Goal: Check status: Check status

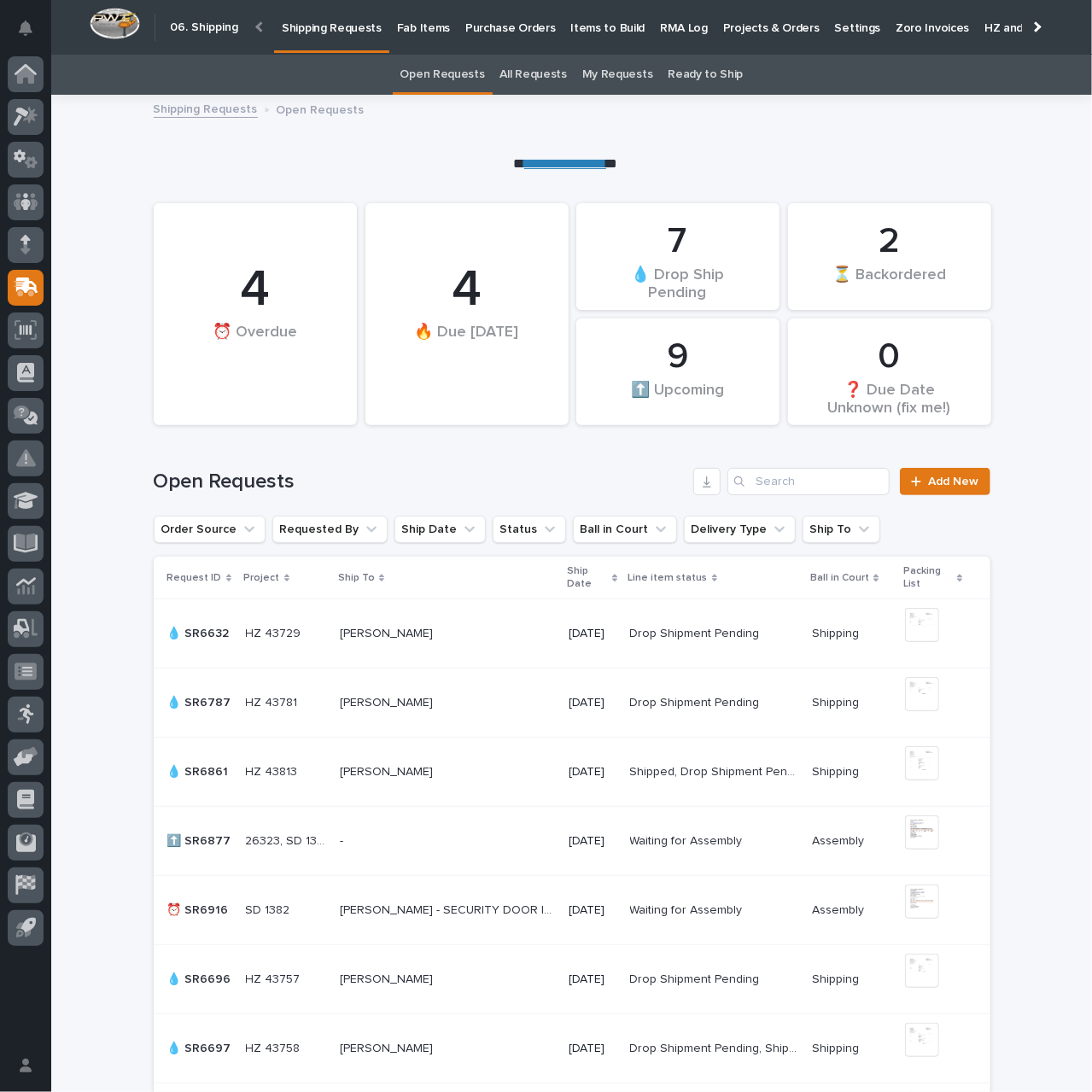
click at [496, 26] on p "Purchase Orders" at bounding box center [510, 17] width 89 height 36
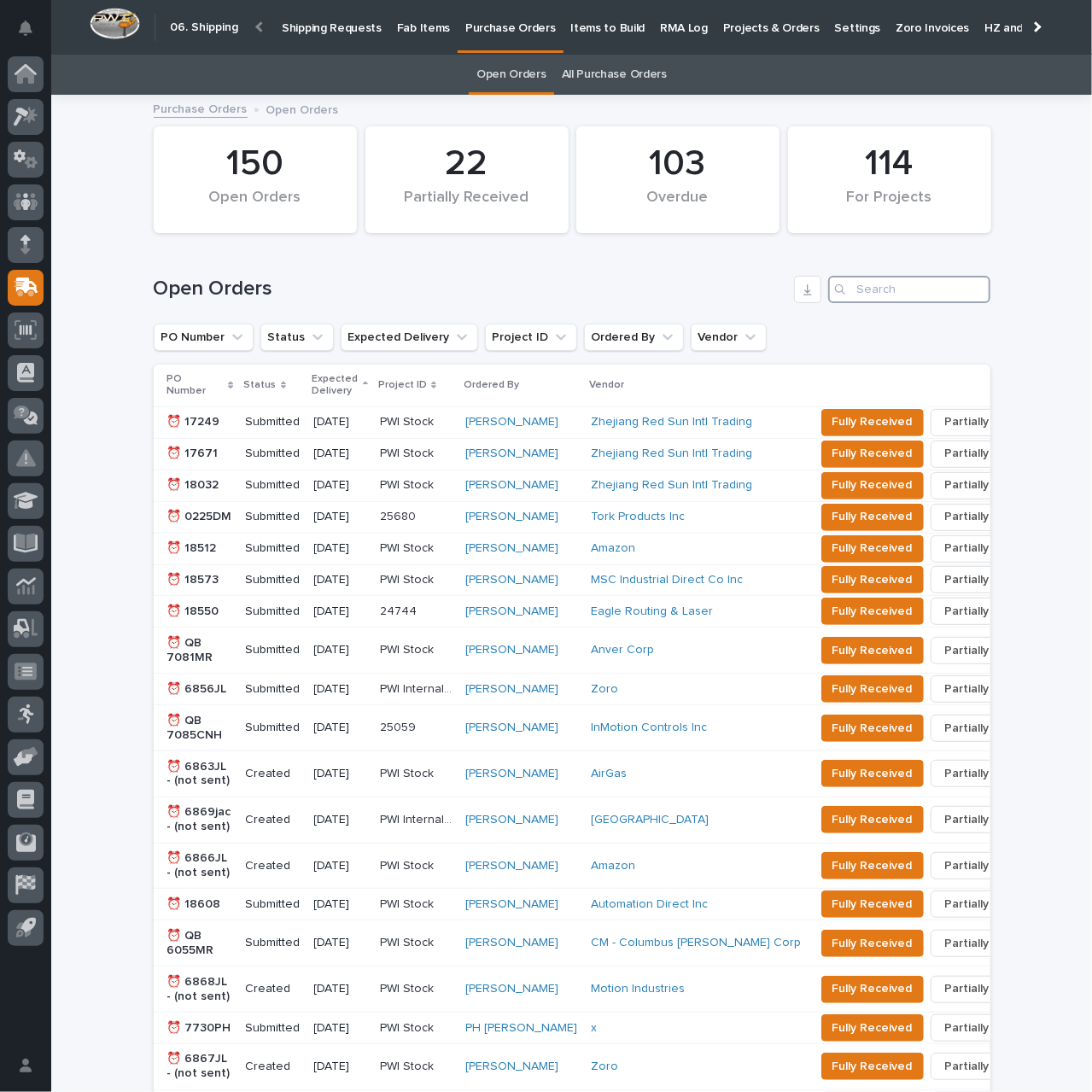
click at [876, 291] on input "Search" at bounding box center [910, 289] width 162 height 27
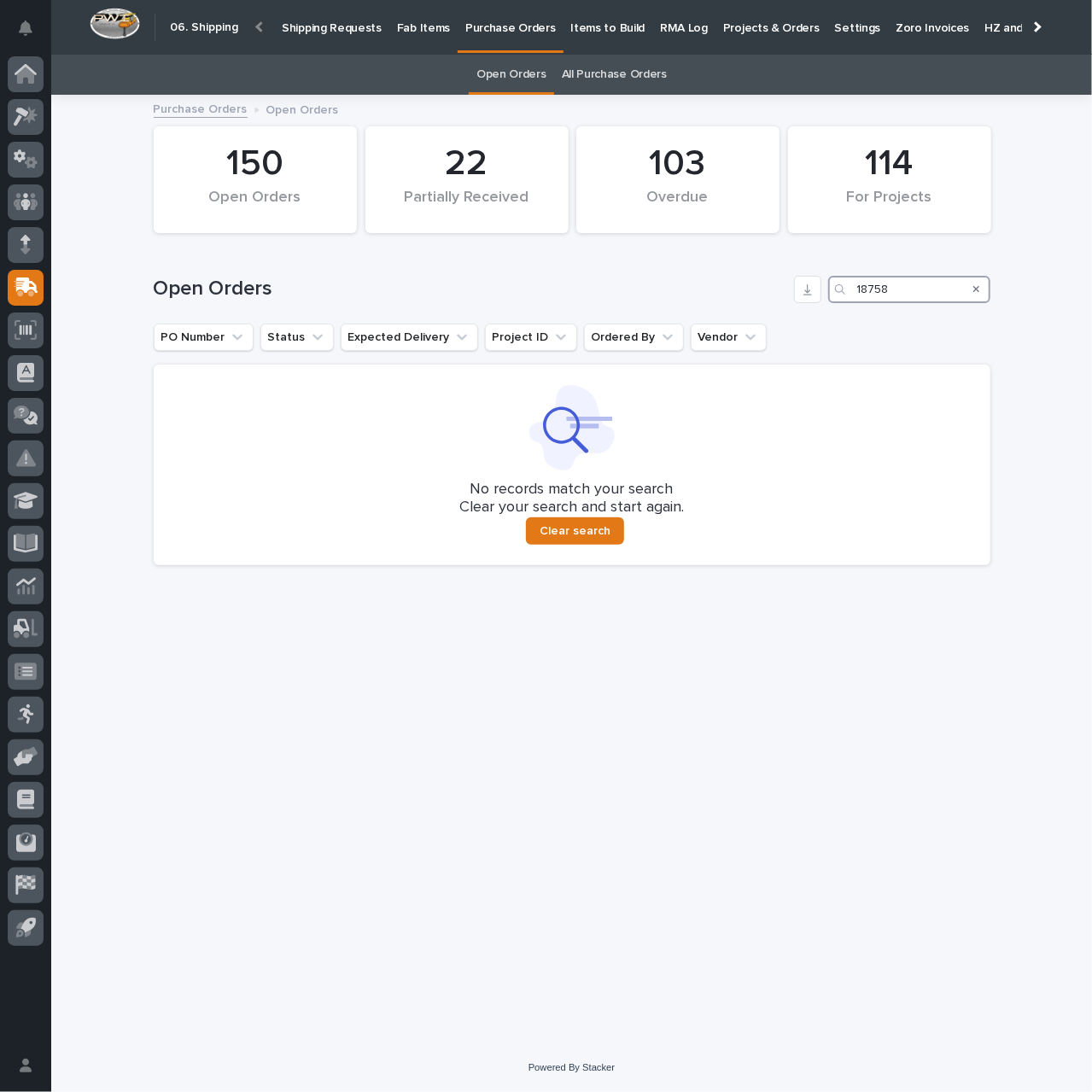
type input "18758"
click at [608, 75] on link "All Purchase Orders" at bounding box center [614, 75] width 105 height 40
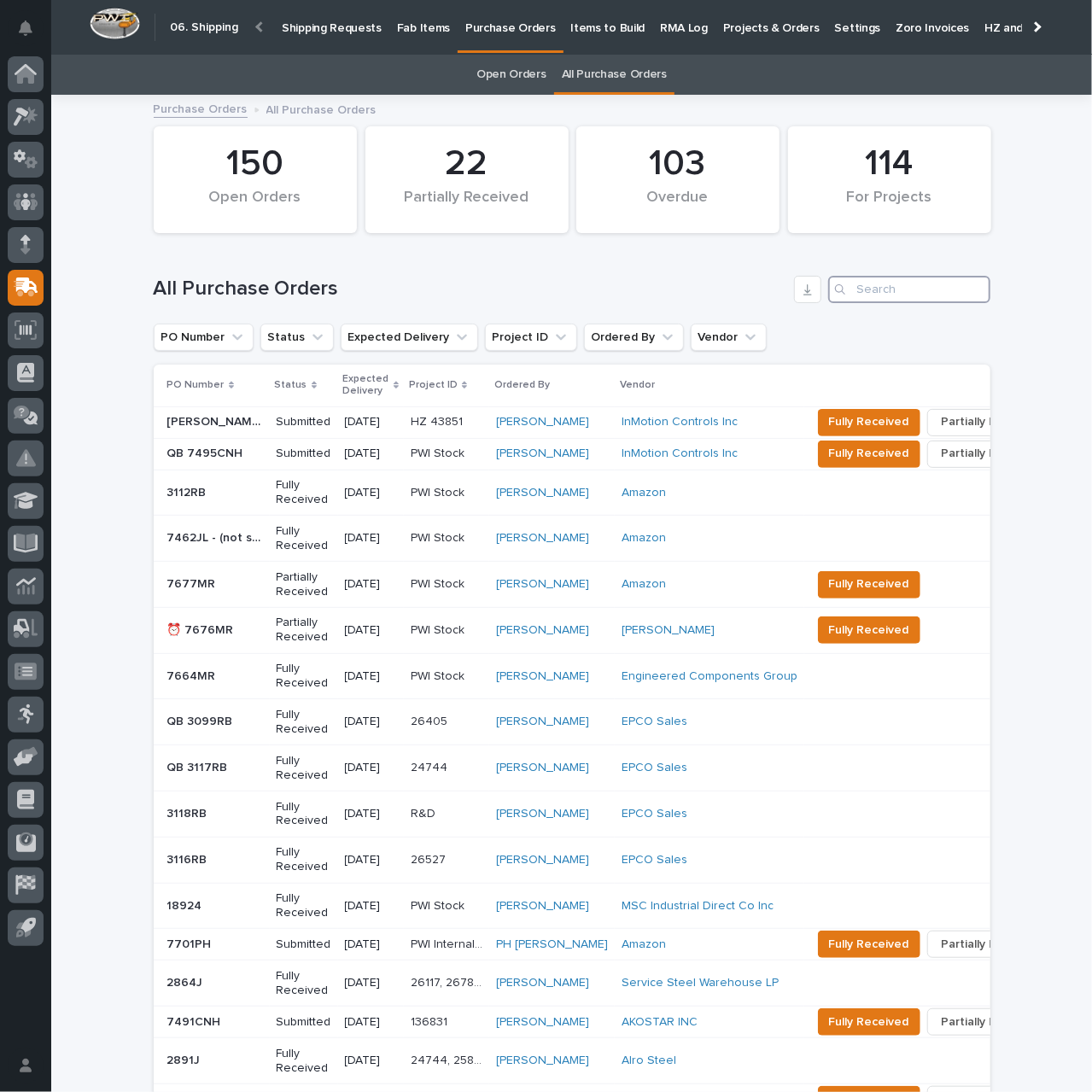
click at [877, 295] on input "Search" at bounding box center [910, 289] width 162 height 27
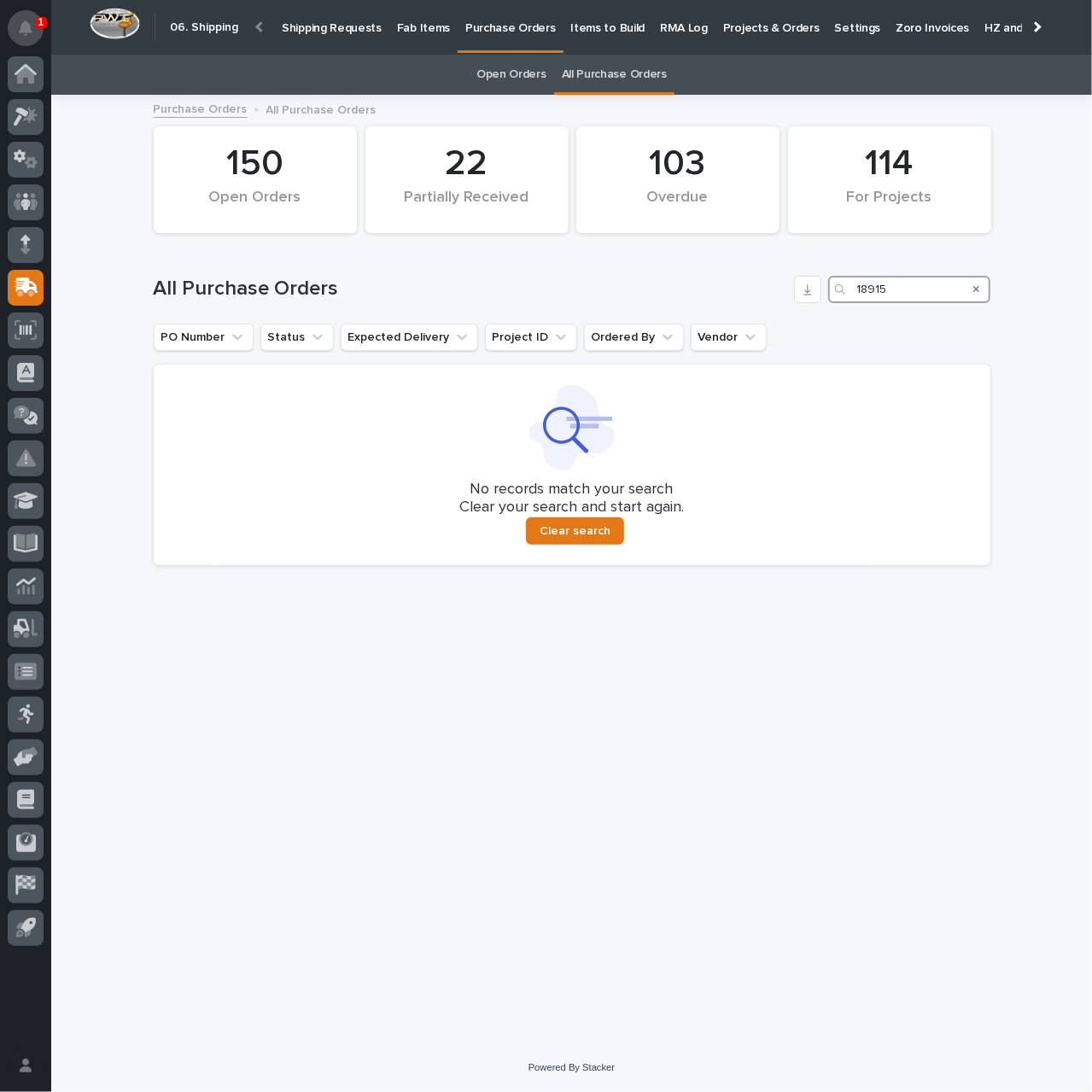
type input "18915"
click at [24, 26] on icon "Notifications" at bounding box center [26, 27] width 14 height 16
click at [312, 624] on div "Loading... Saving… Loading... Saving… 103 Overdue 150 Open Orders 22 Partially …" at bounding box center [572, 548] width 854 height 904
click at [312, 25] on p "Shipping Requests" at bounding box center [331, 17] width 99 height 36
